Goal: Check status: Check status

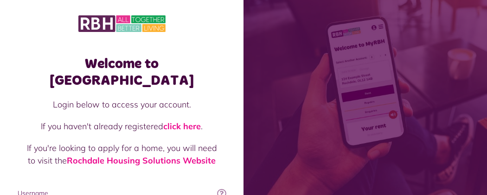
type input "**********"
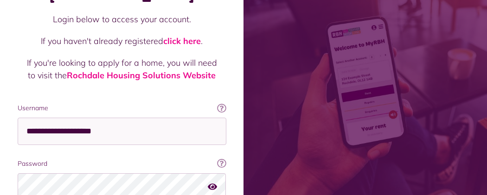
scroll to position [148, 0]
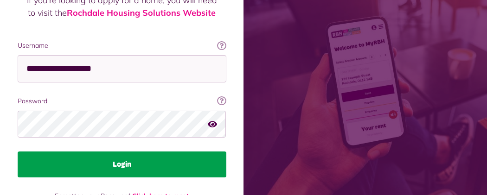
click at [226, 152] on button "Login" at bounding box center [122, 165] width 209 height 26
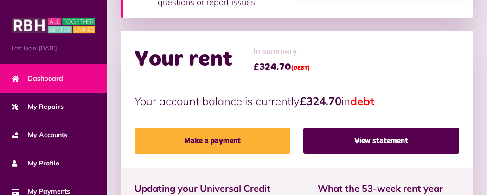
scroll to position [278, 0]
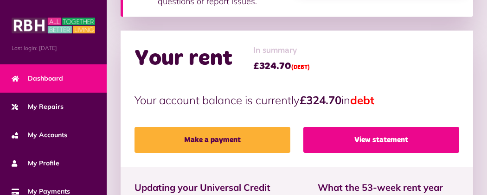
click at [347, 127] on link "View statement" at bounding box center [381, 140] width 156 height 26
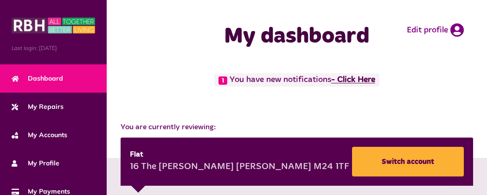
click at [331, 84] on link "- Click Here" at bounding box center [353, 80] width 44 height 8
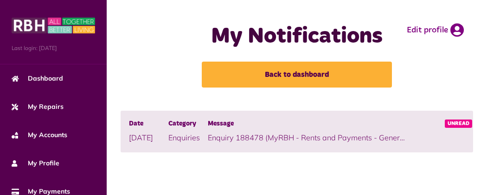
scroll to position [70, 0]
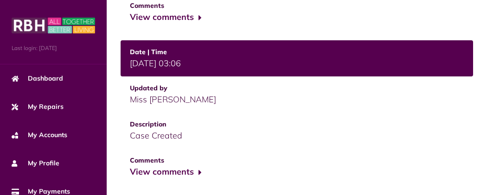
scroll to position [338, 0]
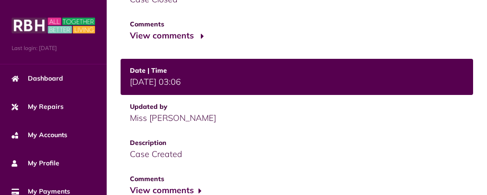
click at [130, 29] on button "View comments" at bounding box center [166, 35] width 72 height 13
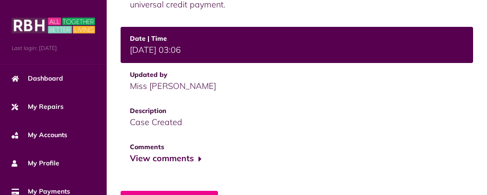
scroll to position [433, 0]
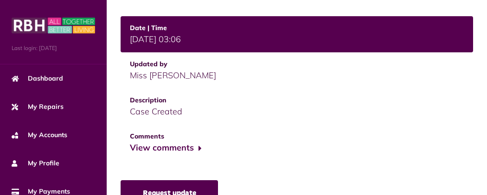
click at [121, 180] on link "Request update" at bounding box center [169, 193] width 97 height 26
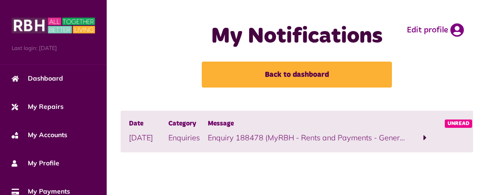
scroll to position [18, 0]
click at [0, 0] on button "Menu" at bounding box center [0, 0] width 0 height 0
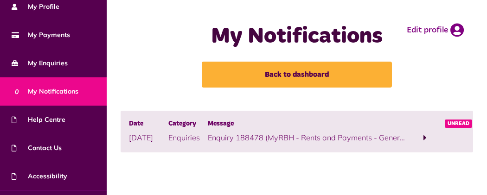
scroll to position [182, 0]
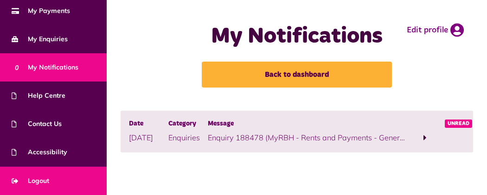
click at [75, 186] on link "Logout" at bounding box center [53, 181] width 107 height 28
